Goal: Information Seeking & Learning: Learn about a topic

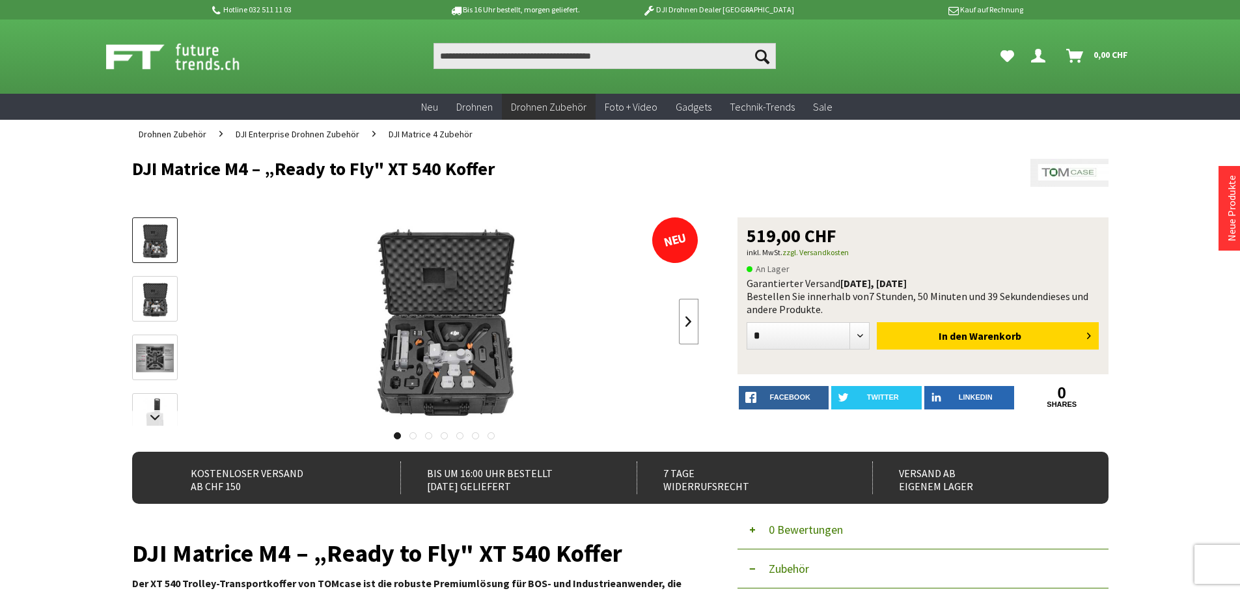
click at [685, 324] on link at bounding box center [689, 322] width 20 height 46
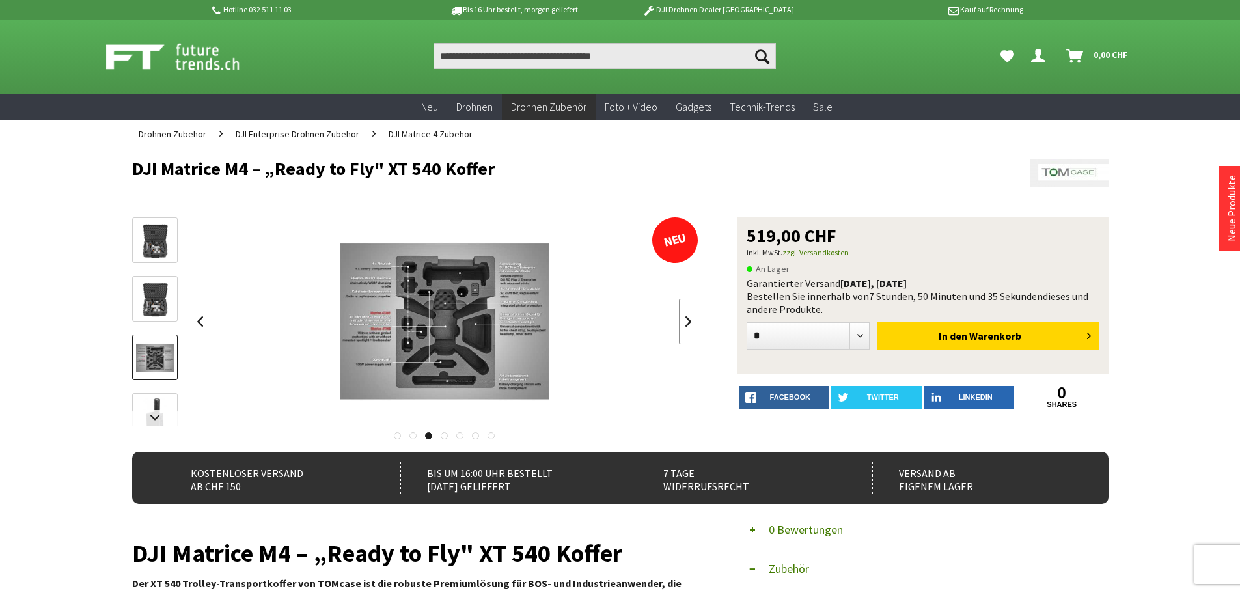
click at [685, 324] on link at bounding box center [689, 322] width 20 height 46
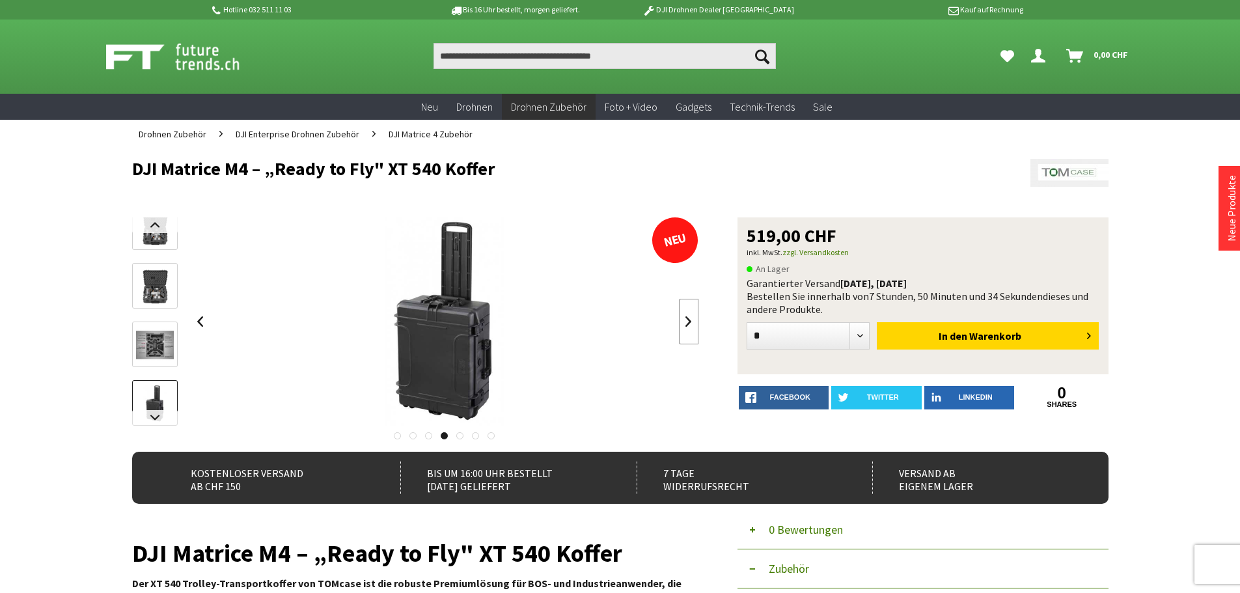
click at [685, 324] on link at bounding box center [689, 322] width 20 height 46
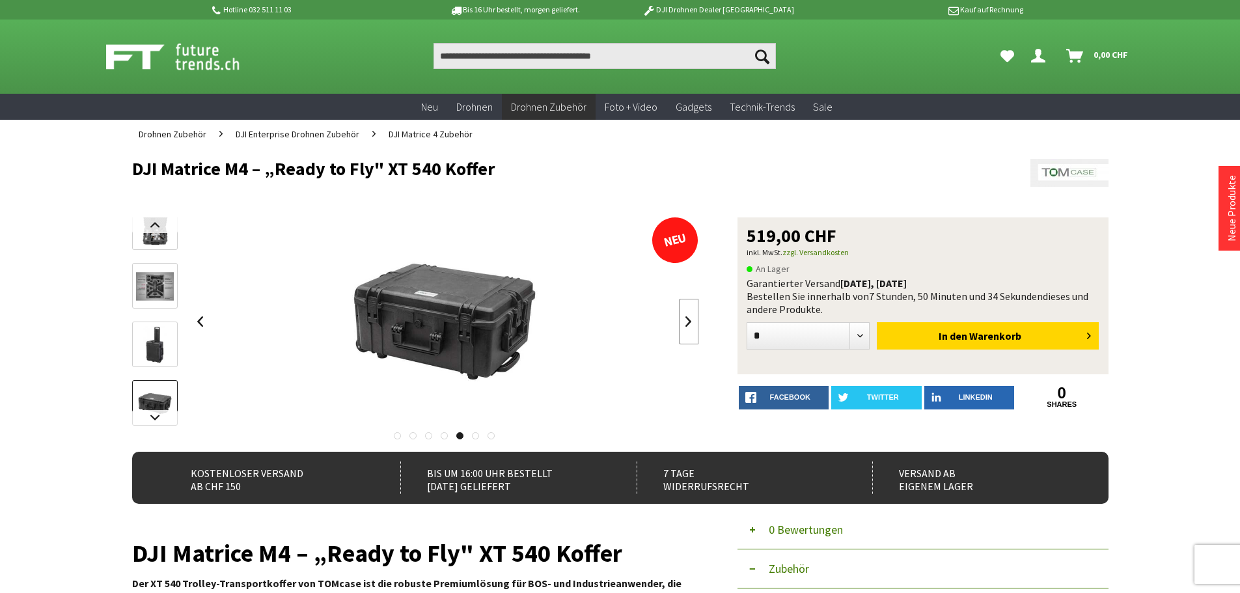
click at [685, 324] on link at bounding box center [689, 322] width 20 height 46
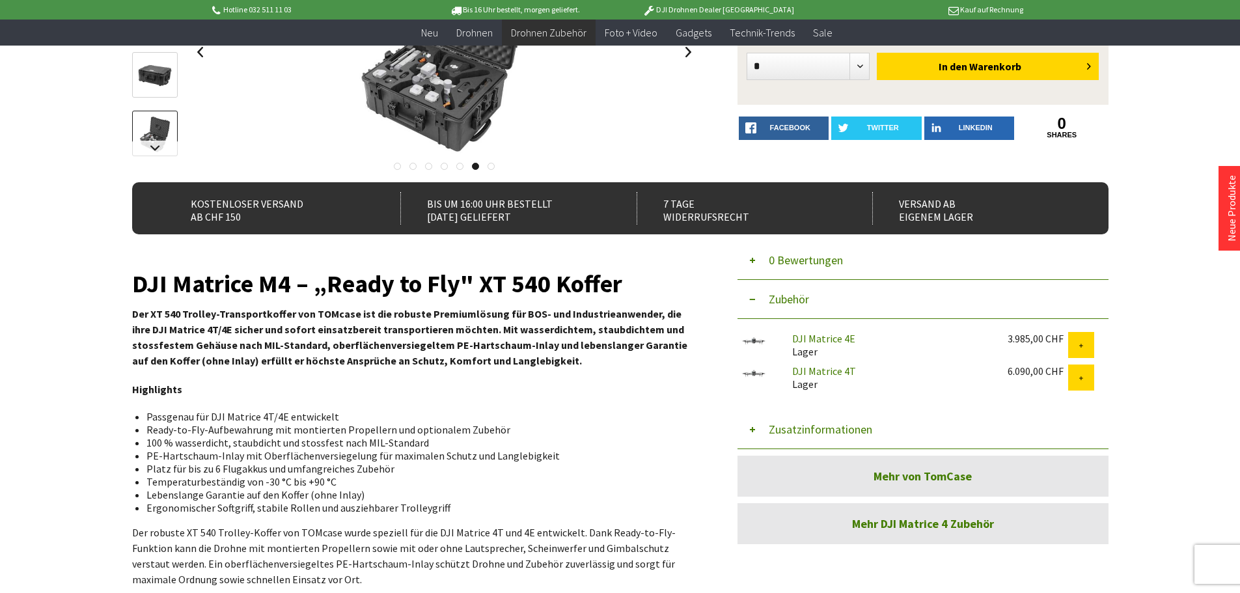
scroll to position [260, 0]
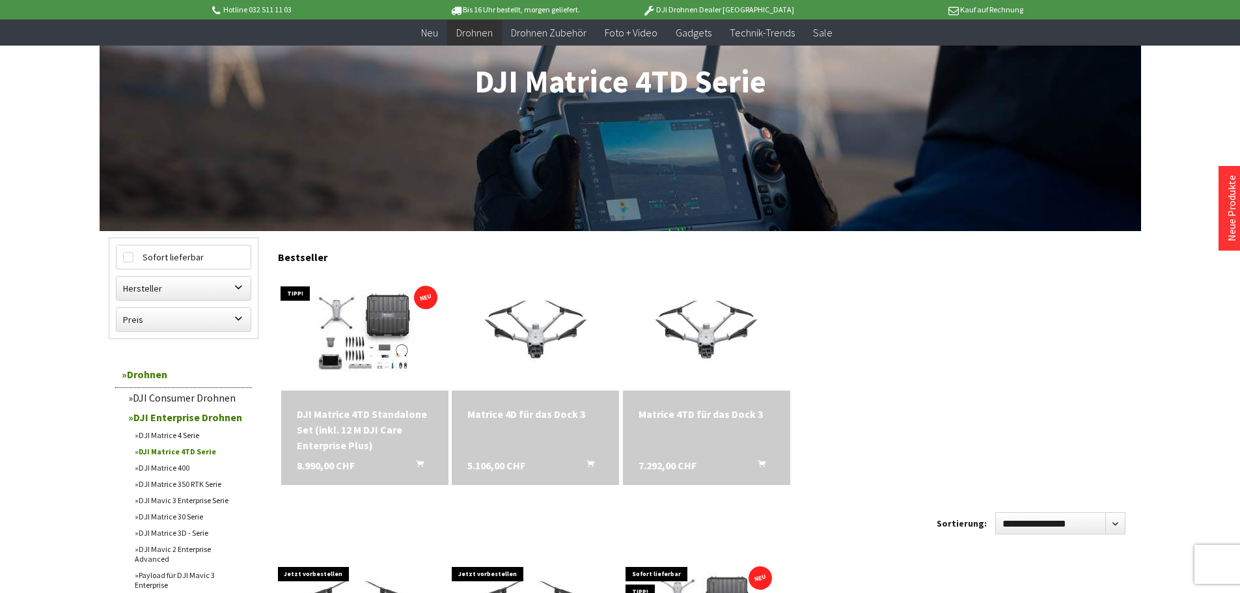
scroll to position [195, 0]
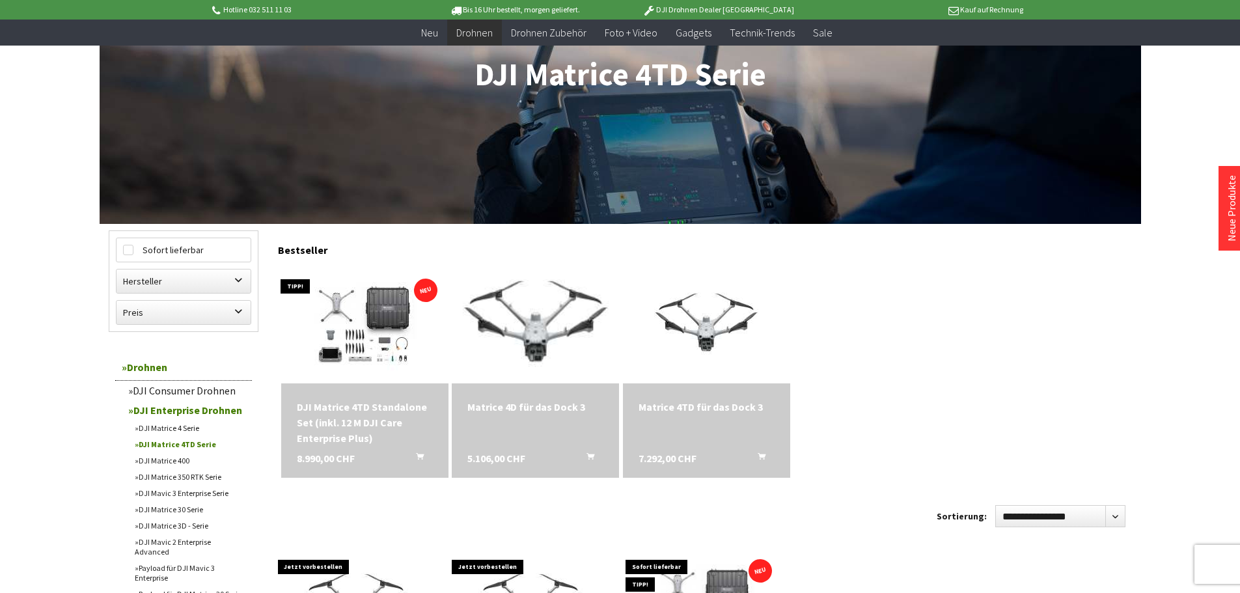
click at [532, 320] on img at bounding box center [535, 325] width 219 height 164
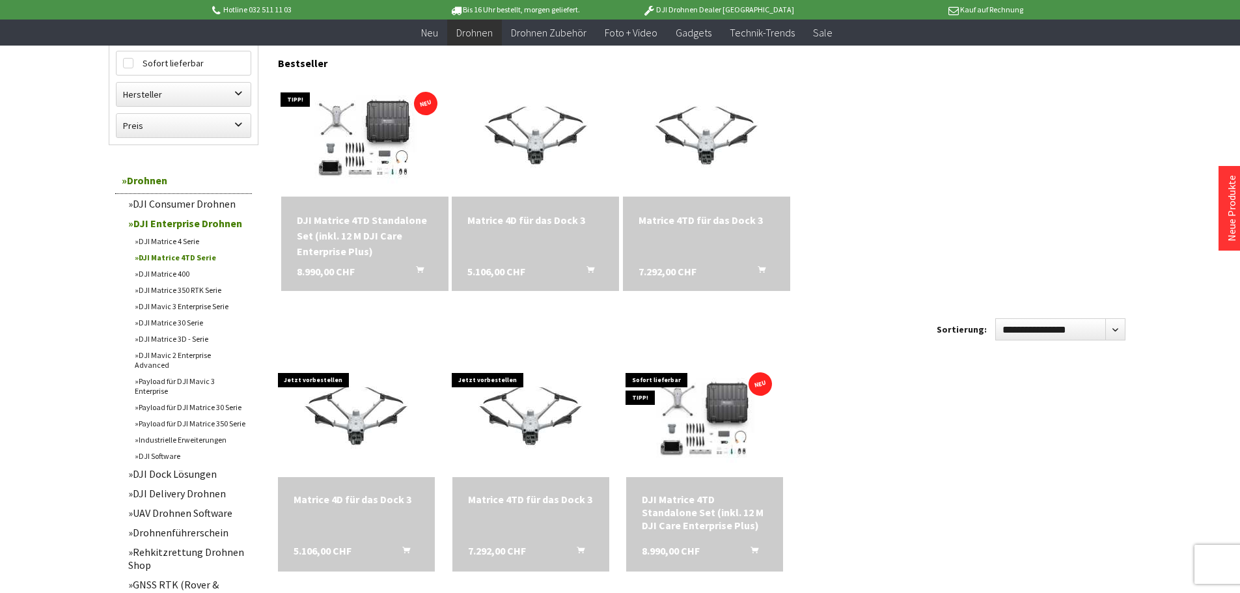
scroll to position [391, 0]
